Goal: Task Accomplishment & Management: Manage account settings

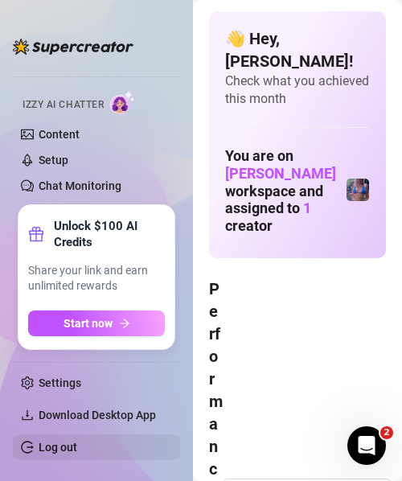
click at [77, 446] on link "Log out" at bounding box center [58, 447] width 39 height 13
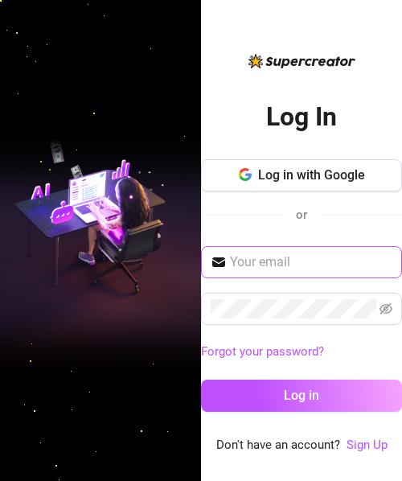
click at [336, 248] on span at bounding box center [301, 262] width 201 height 32
click at [322, 271] on span at bounding box center [301, 262] width 201 height 32
type input "n"
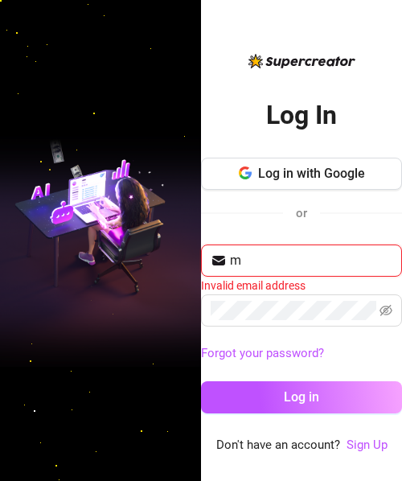
type input "[EMAIL_ADDRESS][DOMAIN_NAME]"
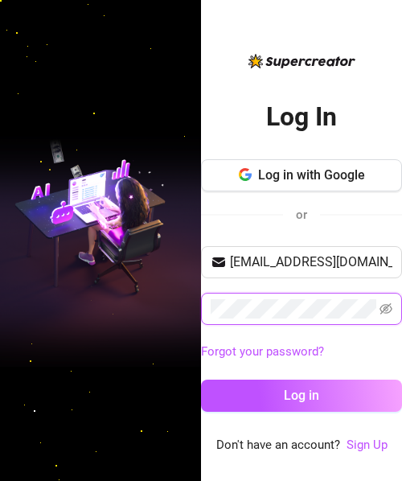
click at [201, 380] on button "Log in" at bounding box center [301, 396] width 201 height 32
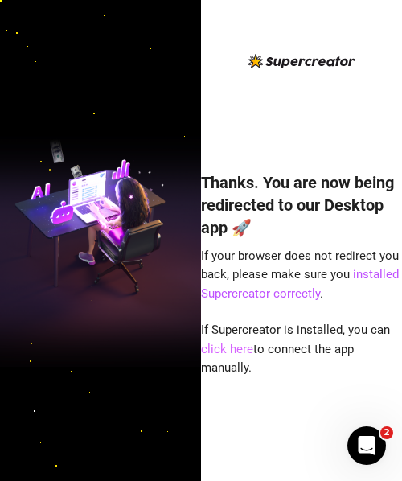
click at [245, 346] on link "click here" at bounding box center [227, 349] width 52 height 14
click at [246, 346] on link "click here" at bounding box center [227, 349] width 52 height 14
